Goal: Information Seeking & Learning: Learn about a topic

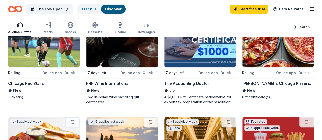
scroll to position [77, 0]
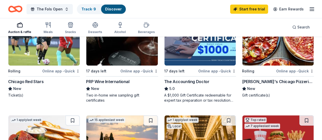
click at [41, 81] on div "Chicago Red Stars" at bounding box center [25, 82] width 35 height 6
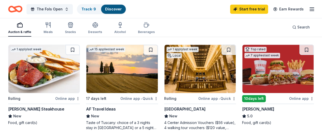
scroll to position [148, 0]
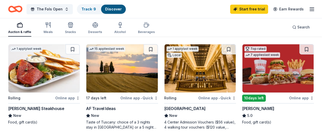
click at [86, 109] on div "AF Travel Ideas" at bounding box center [122, 109] width 72 height 6
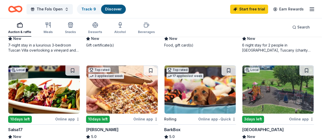
scroll to position [325, 0]
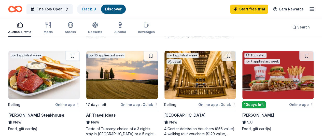
scroll to position [89, 0]
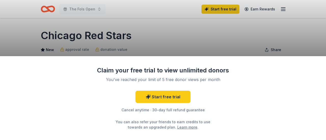
scroll to position [245, 0]
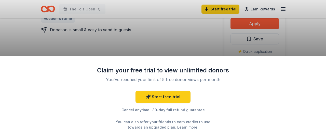
click at [161, 51] on div "Claim your free trial to view unlimited donors You've reached your limit of 5 f…" at bounding box center [163, 70] width 326 height 140
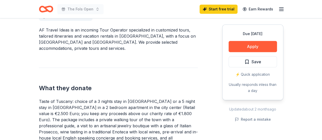
scroll to position [157, 0]
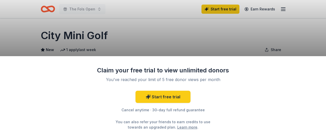
click at [228, 32] on div "Claim your free trial to view unlimited donors You've reached your limit of 5 f…" at bounding box center [163, 70] width 326 height 140
